Goal: Complete application form

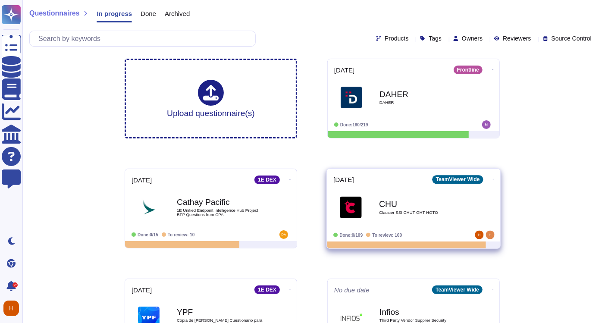
click at [375, 207] on span "[PERSON_NAME] SSI CHUT GHT HGTO" at bounding box center [413, 207] width 160 height 35
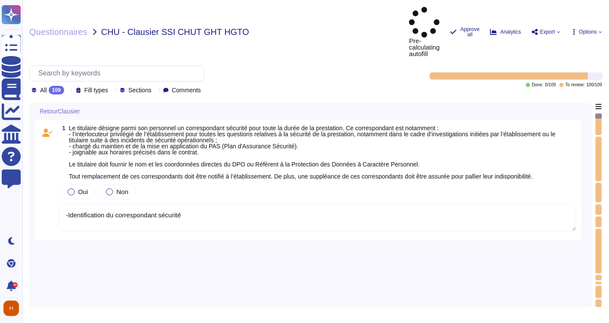
type textarea "-Identification du correspondant sécurité"
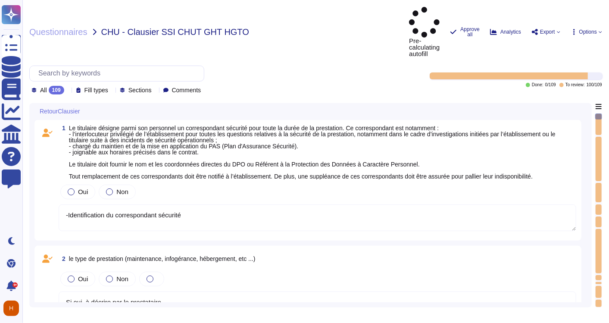
type textarea "Si oui, à décrire par le prestataire"
